Goal: Navigation & Orientation: Find specific page/section

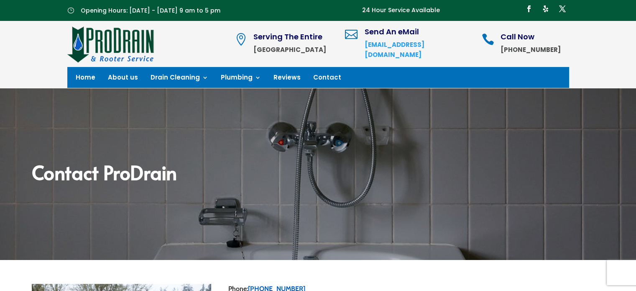
click at [319, 74] on link "Contact" at bounding box center [327, 78] width 28 height 9
click at [320, 78] on link "Contact" at bounding box center [327, 78] width 28 height 9
click at [102, 11] on span "Opening Hours: [DATE] - [DATE] 9 am to 5 pm" at bounding box center [151, 10] width 140 height 8
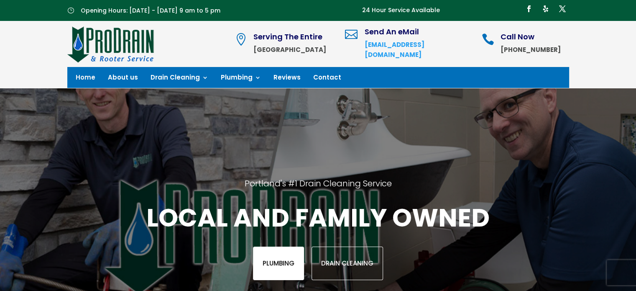
click at [284, 264] on link "Plumbing" at bounding box center [278, 262] width 51 height 33
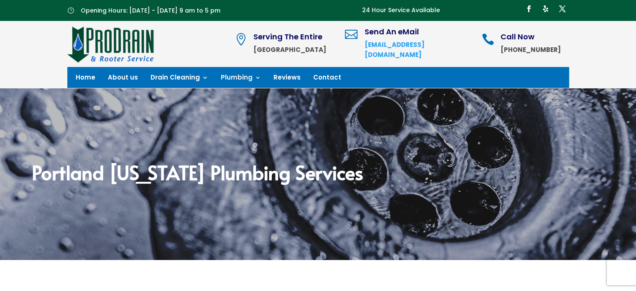
click at [122, 46] on img at bounding box center [110, 44] width 87 height 38
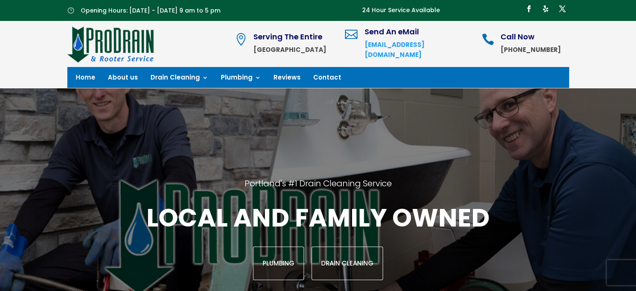
click at [399, 10] on p "24 Hour Service Available" at bounding box center [401, 10] width 78 height 10
click at [176, 13] on span "Opening Hours: [DATE] - [DATE] 9 am to 5 pm" at bounding box center [151, 10] width 140 height 8
